Goal: Information Seeking & Learning: Find specific fact

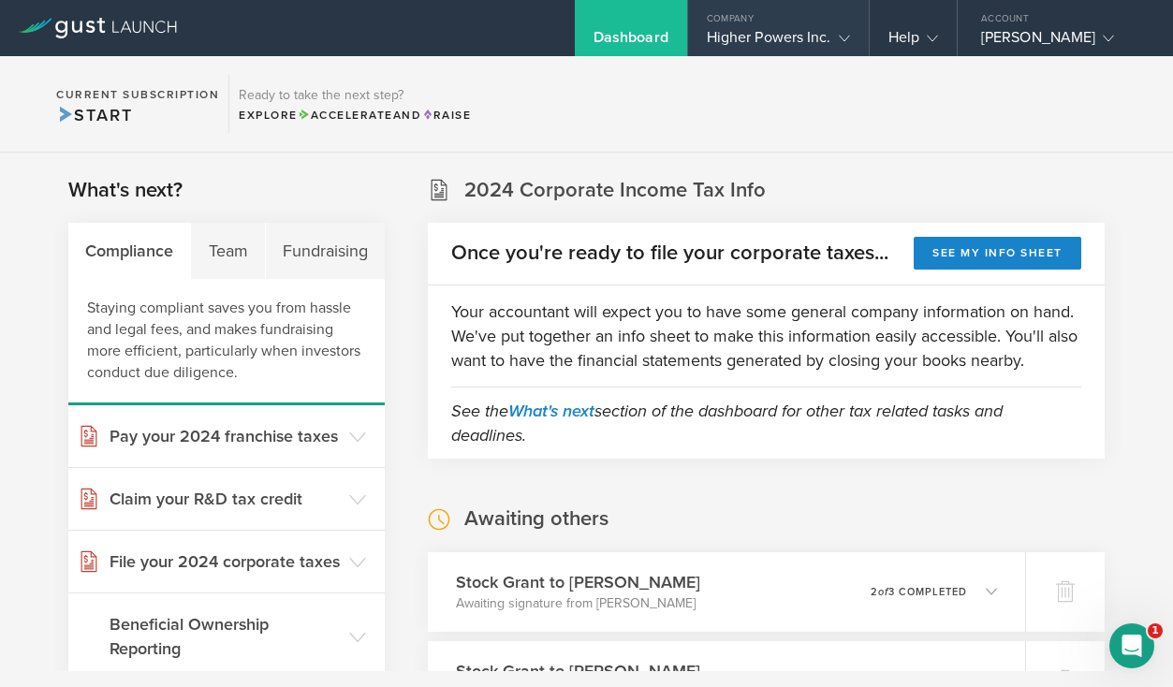
scroll to position [217, 0]
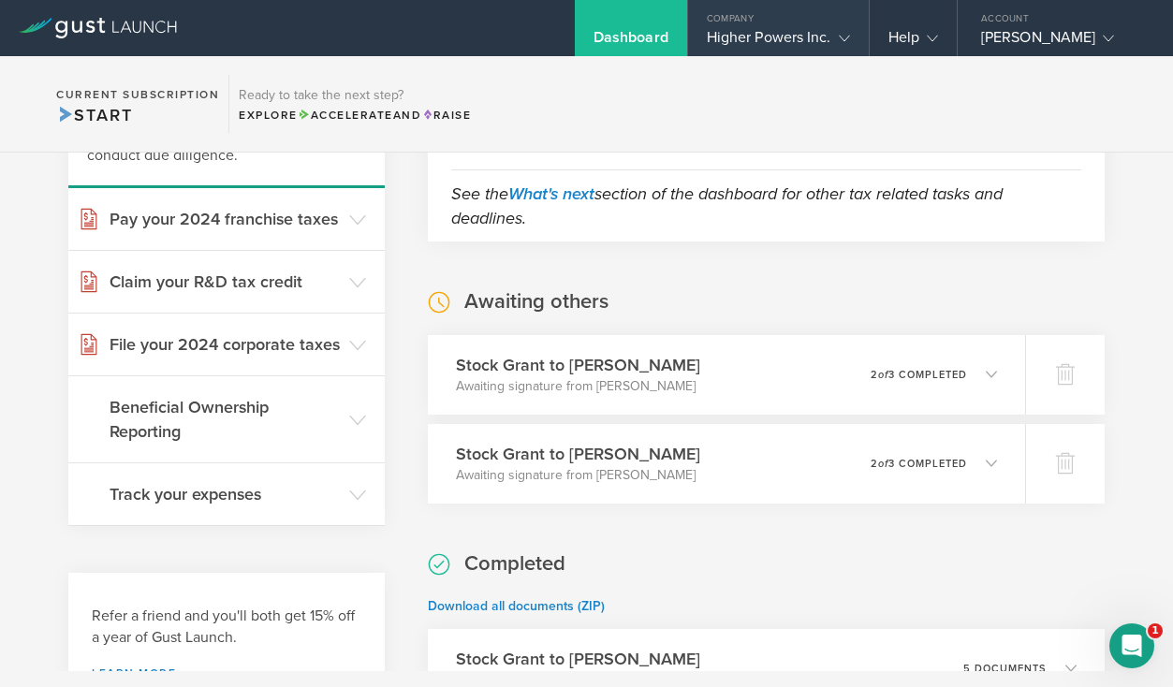
click at [806, 38] on div "Higher Powers Inc." at bounding box center [778, 42] width 143 height 28
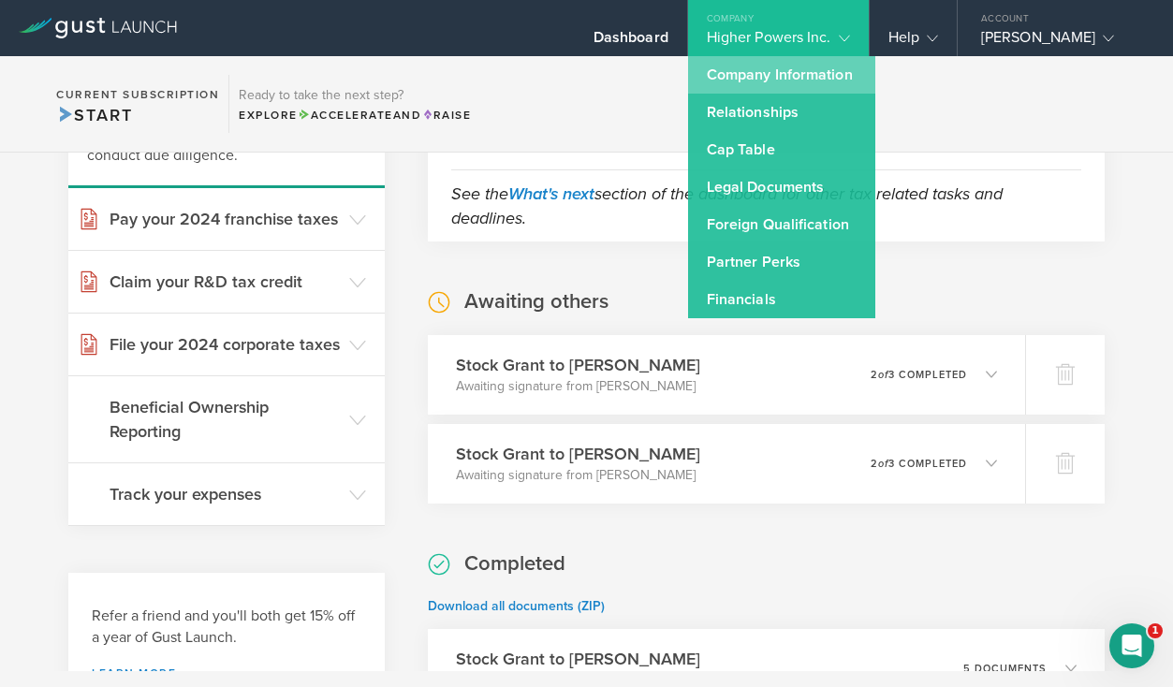
click at [809, 73] on link "Company Information" at bounding box center [781, 74] width 187 height 37
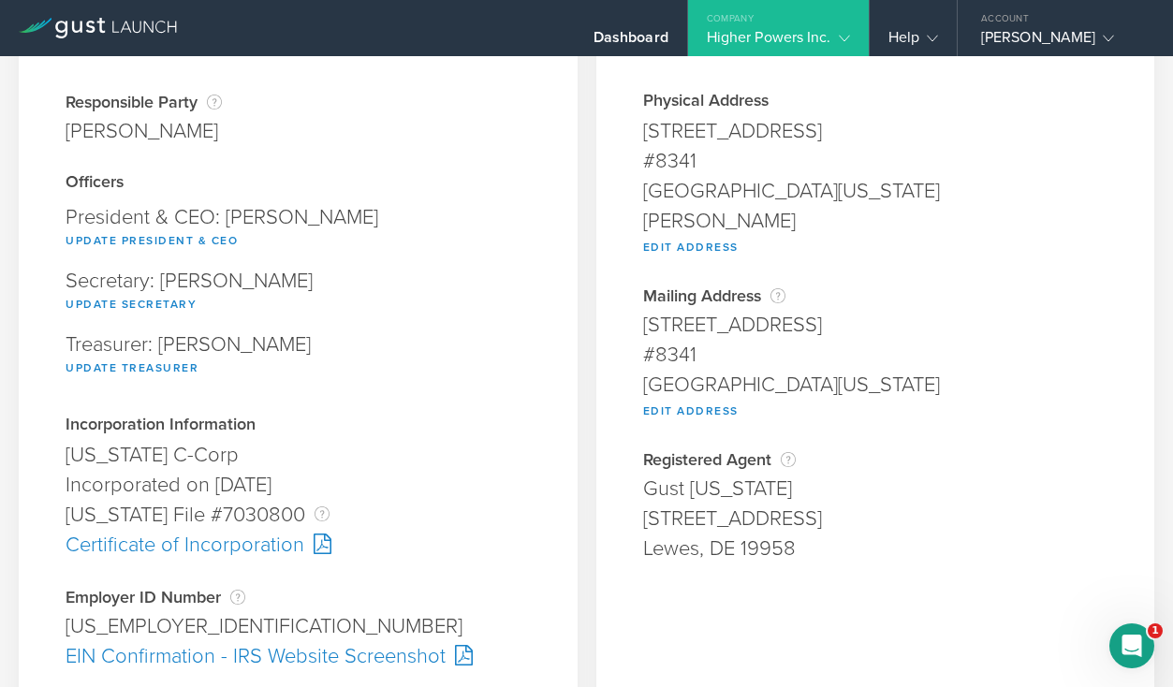
scroll to position [163, 0]
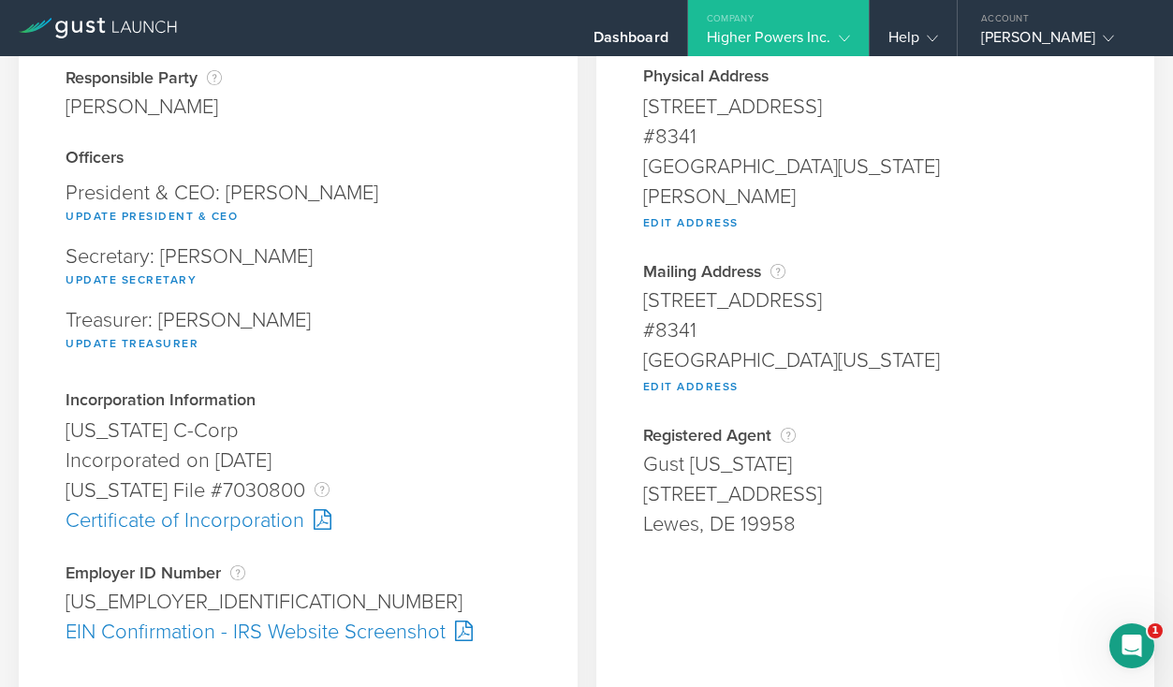
drag, startPoint x: 392, startPoint y: 459, endPoint x: 43, endPoint y: 457, distance: 349.1
click at [43, 457] on div "Company Information Responsible Party The name of the party responsible for fil…" at bounding box center [298, 316] width 559 height 809
copy div "Incorporated on [DATE]"
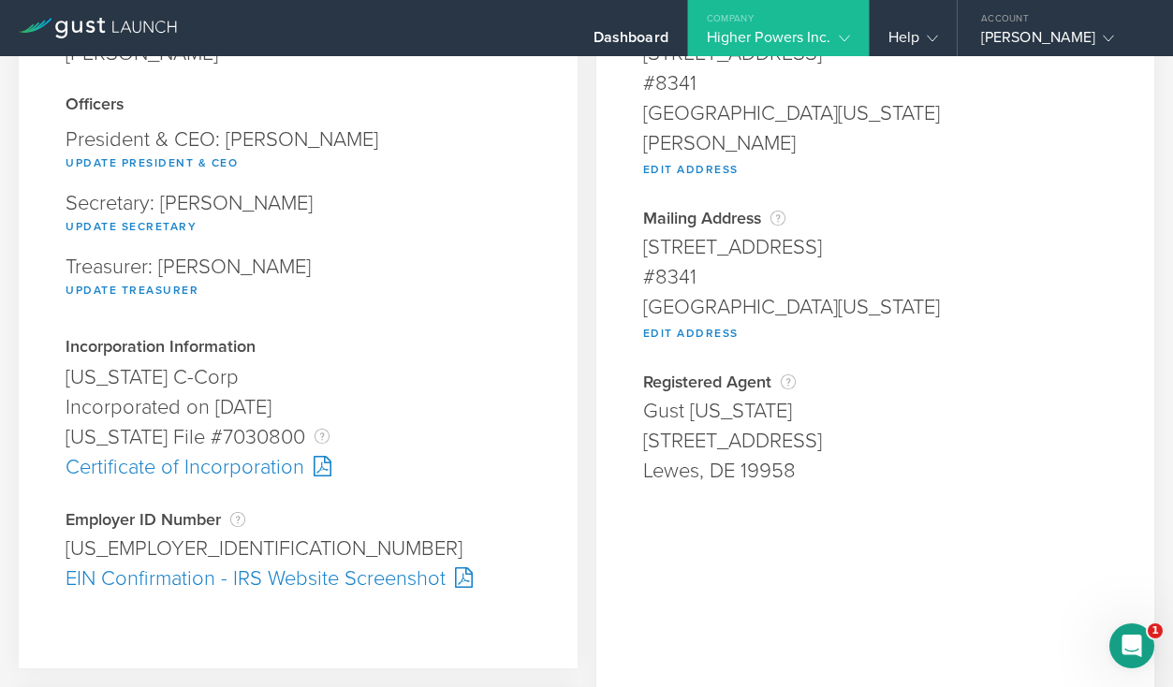
scroll to position [214, 0]
drag, startPoint x: 175, startPoint y: 548, endPoint x: 21, endPoint y: 532, distance: 155.3
click at [21, 532] on div "Company Information Responsible Party The name of the party responsible for fil…" at bounding box center [298, 265] width 559 height 809
copy div "[US_EMPLOYER_IDENTIFICATION_NUMBER]"
drag, startPoint x: 177, startPoint y: 549, endPoint x: 97, endPoint y: 548, distance: 79.5
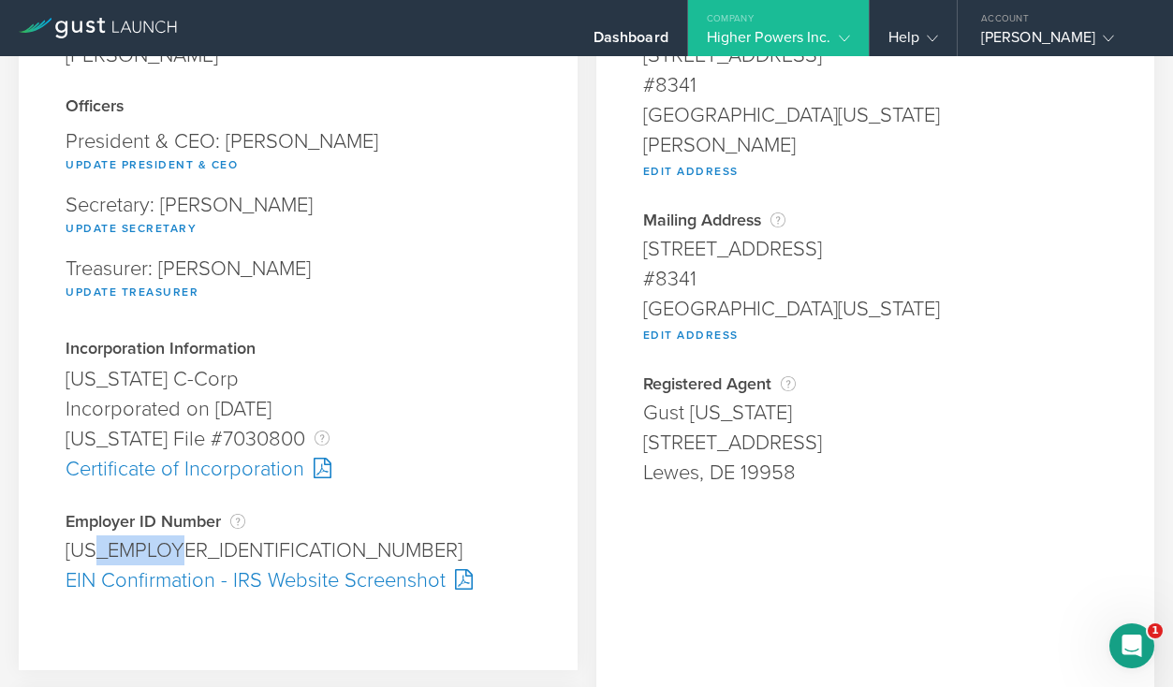
click at [97, 548] on div "[US_EMPLOYER_IDENTIFICATION_NUMBER]" at bounding box center [298, 550] width 465 height 30
copy div "0354366"
